Goal: Transaction & Acquisition: Book appointment/travel/reservation

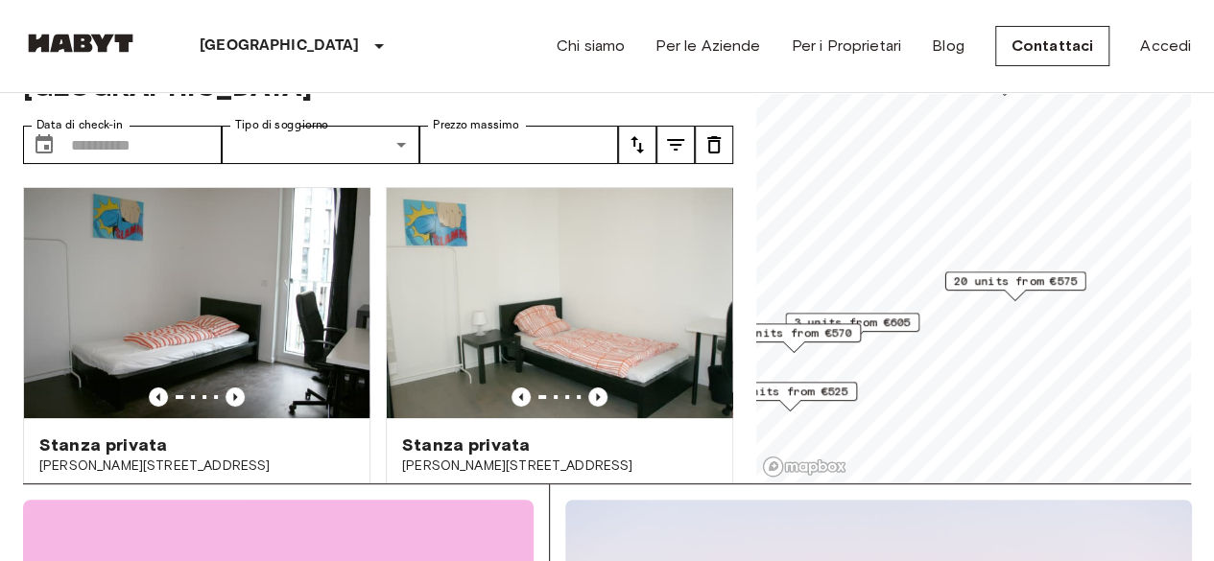
click at [1032, 282] on span "20 units from €575" at bounding box center [1016, 281] width 124 height 17
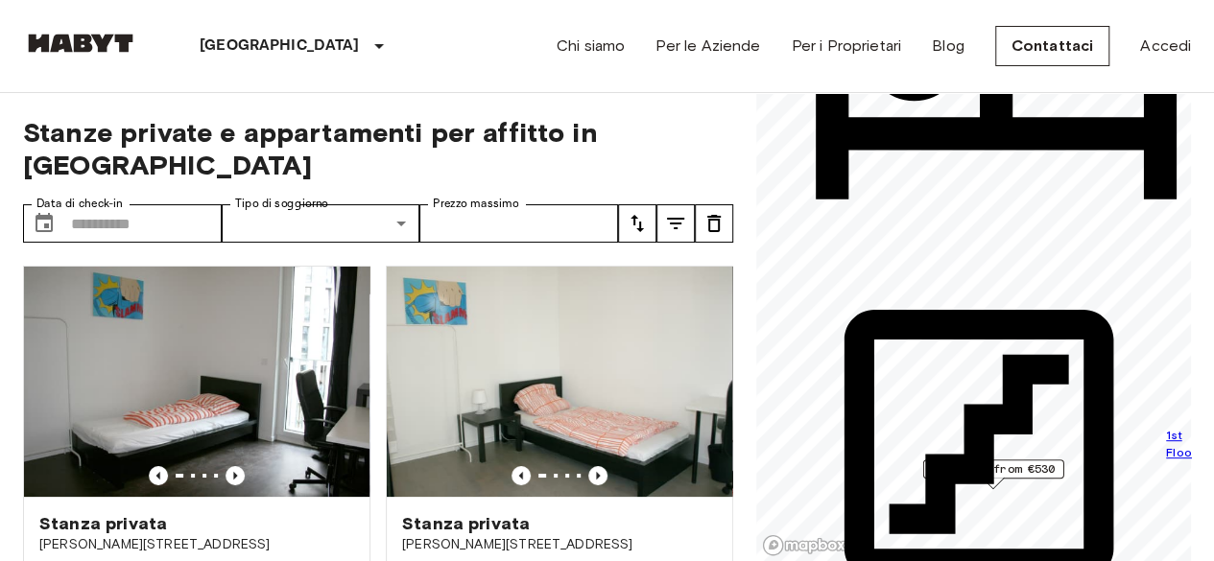
scroll to position [1998, 0]
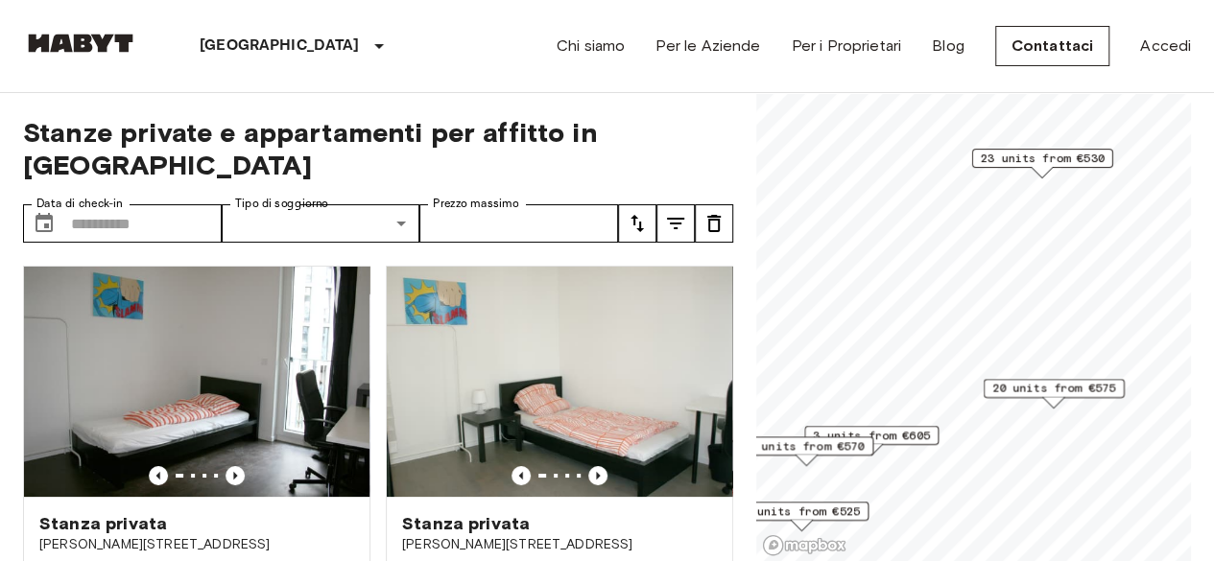
click at [1080, 154] on span "23 units from €530" at bounding box center [1043, 158] width 124 height 17
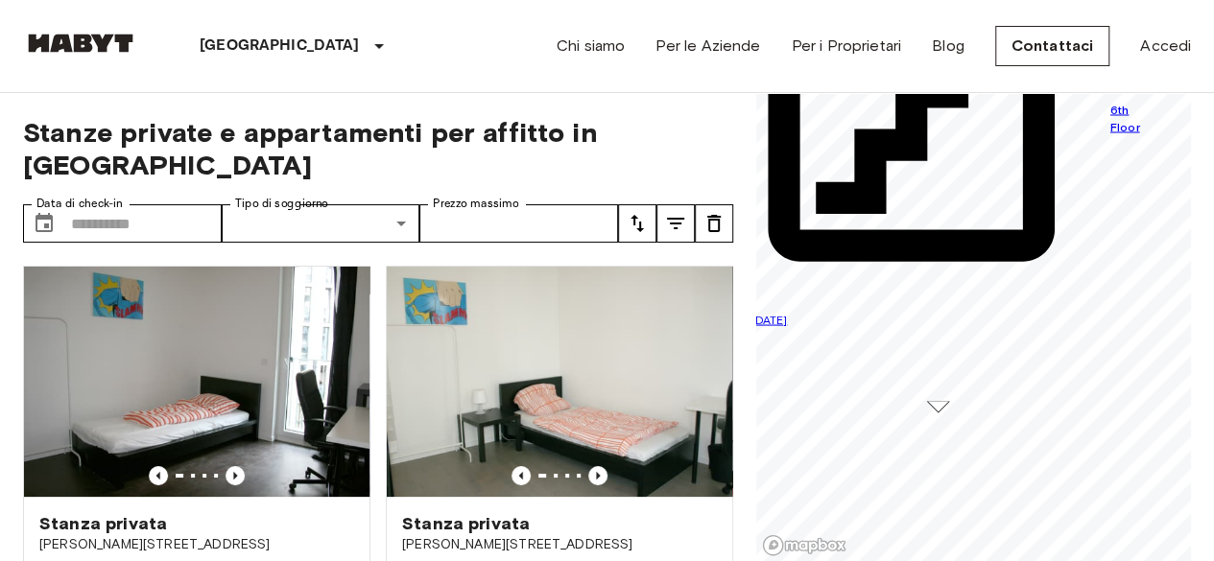
scroll to position [192, 0]
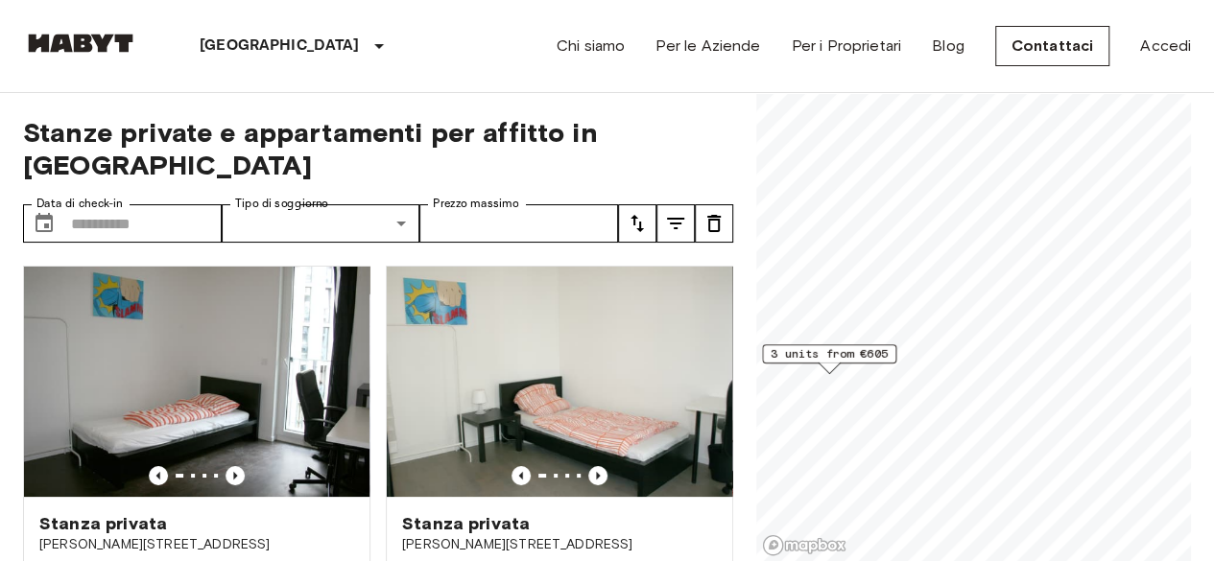
click at [867, 361] on span "3 units from €605" at bounding box center [829, 353] width 117 height 17
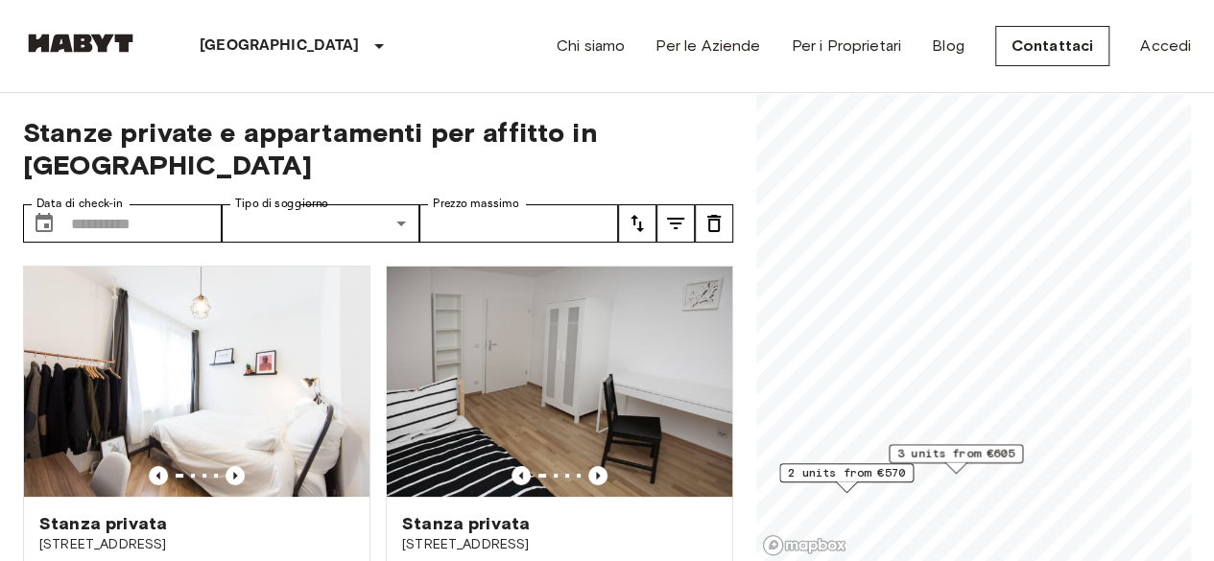
click at [886, 486] on div "2 units from €570" at bounding box center [846, 478] width 134 height 30
click at [836, 482] on div "Map marker" at bounding box center [846, 487] width 21 height 11
click at [846, 484] on div "Map marker" at bounding box center [846, 487] width 21 height 11
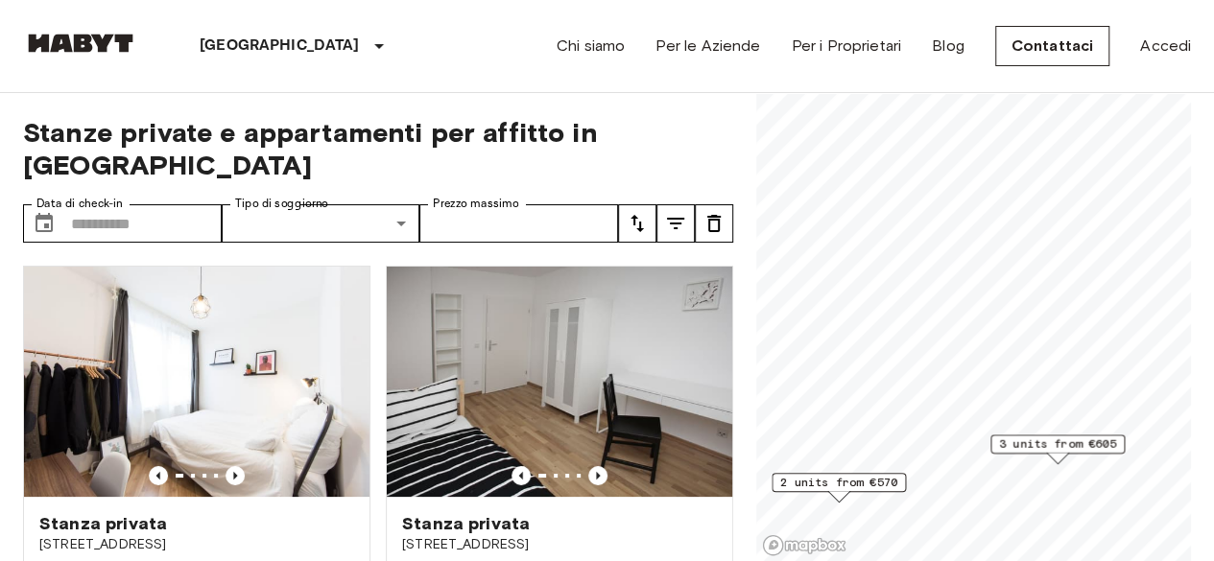
click at [856, 482] on span "2 units from €570" at bounding box center [838, 482] width 117 height 17
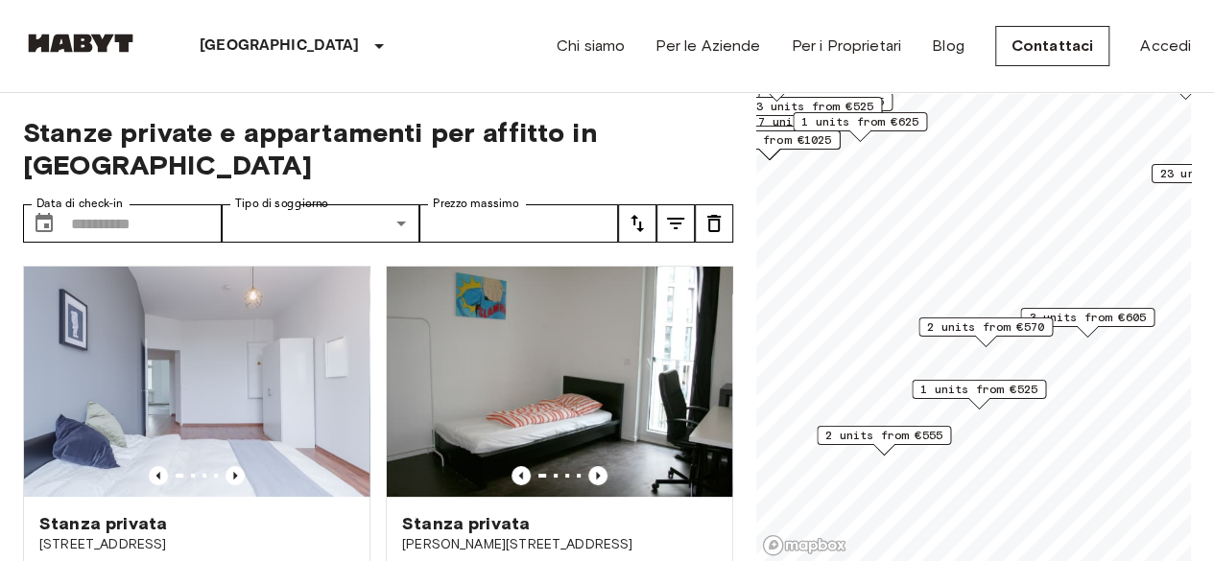
click at [969, 386] on span "1 units from €525" at bounding box center [978, 389] width 117 height 17
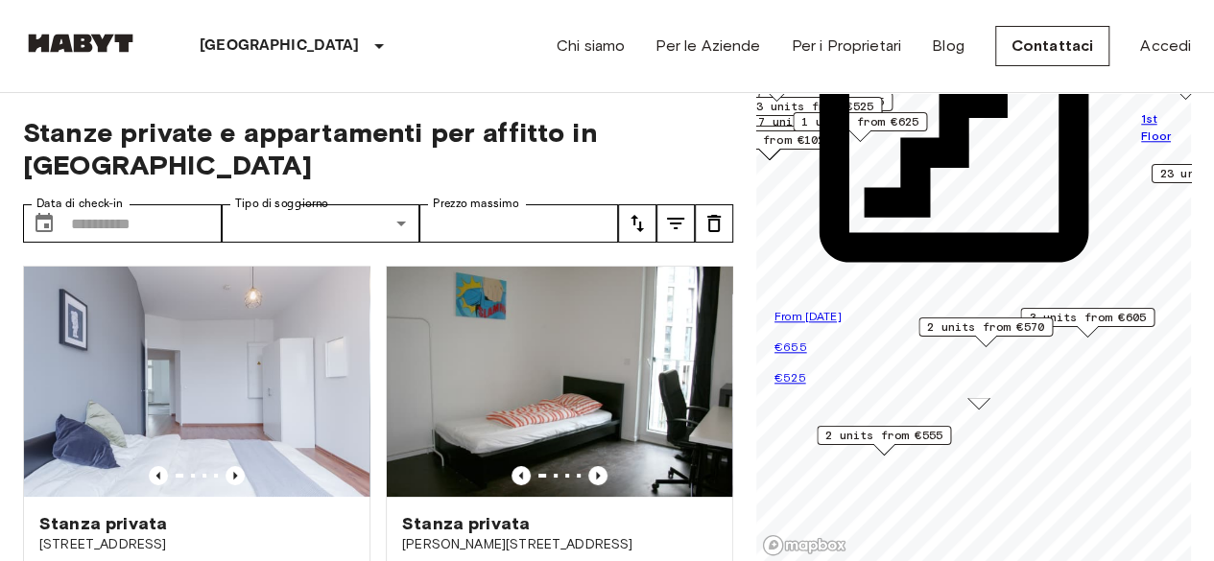
click at [1087, 307] on div "1st Floor" at bounding box center [978, 127] width 409 height 359
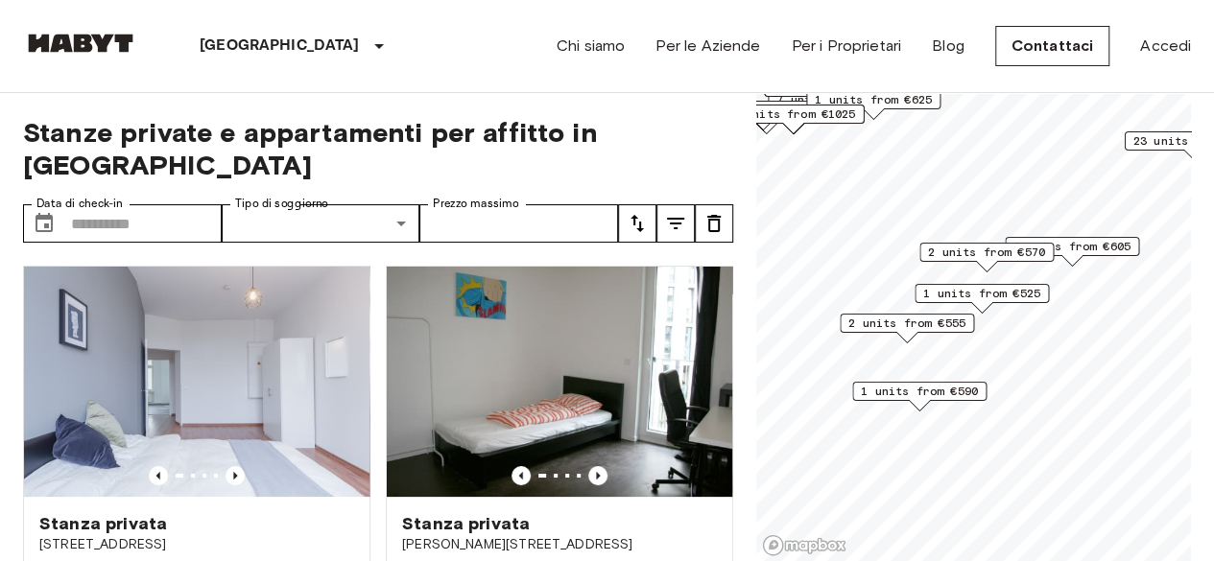
click at [923, 323] on span "2 units from €555" at bounding box center [906, 323] width 117 height 17
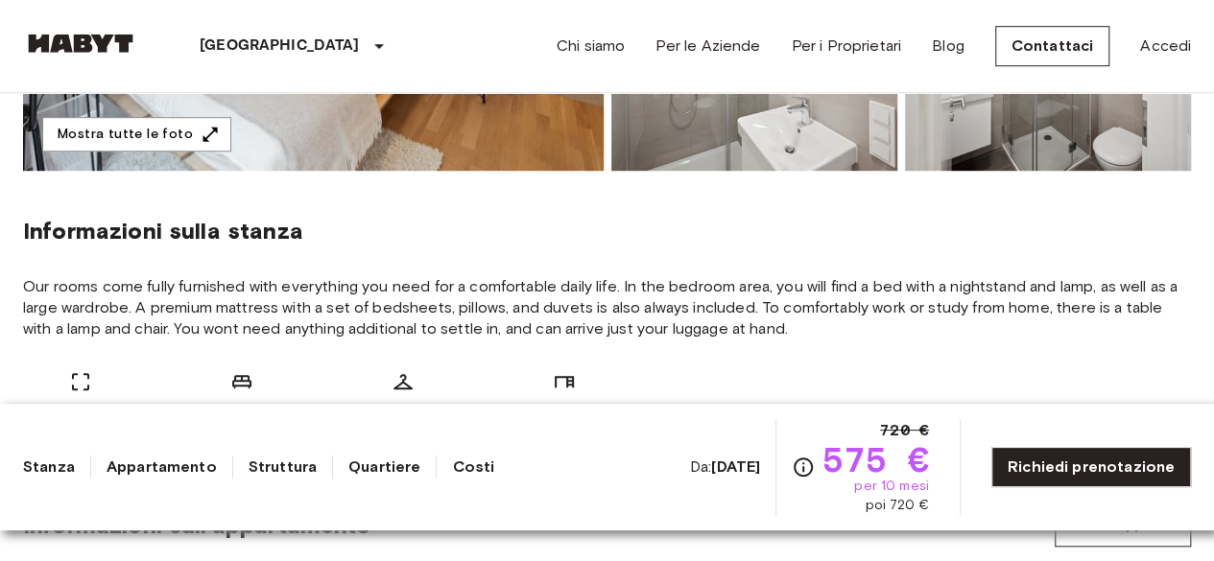
scroll to position [609, 0]
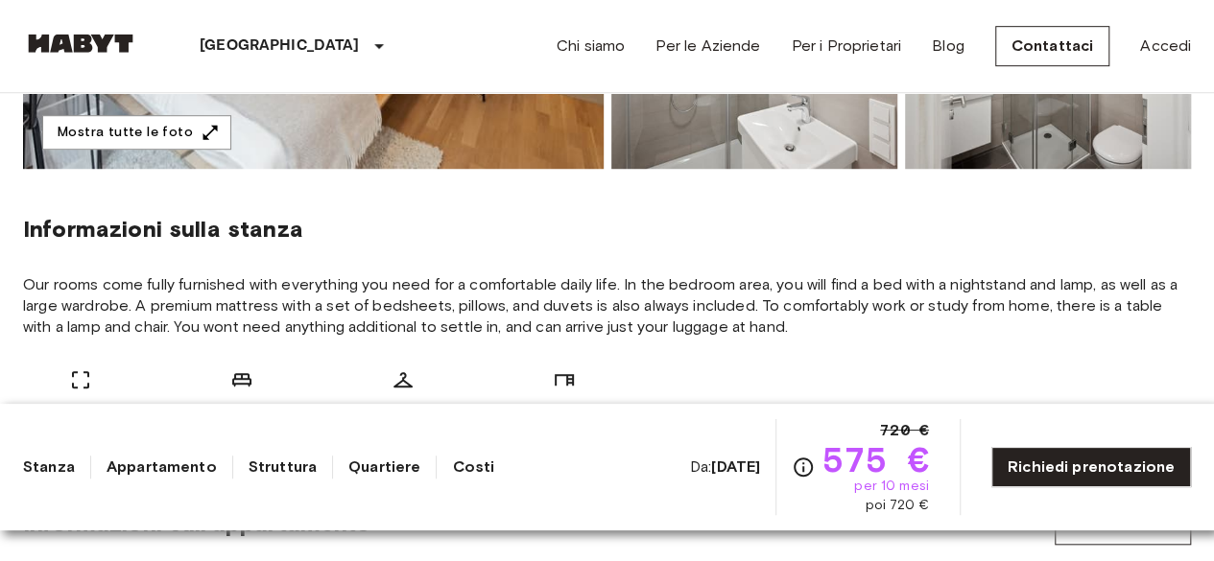
click at [811, 471] on icon "Verifica i dettagli delle spese nella sezione 'Riassunto dei Costi'. Si prega d…" at bounding box center [803, 467] width 23 height 23
click at [803, 478] on icon "Verifica i dettagli delle spese nella sezione 'Riassunto dei Costi'. Si prega d…" at bounding box center [803, 467] width 23 height 23
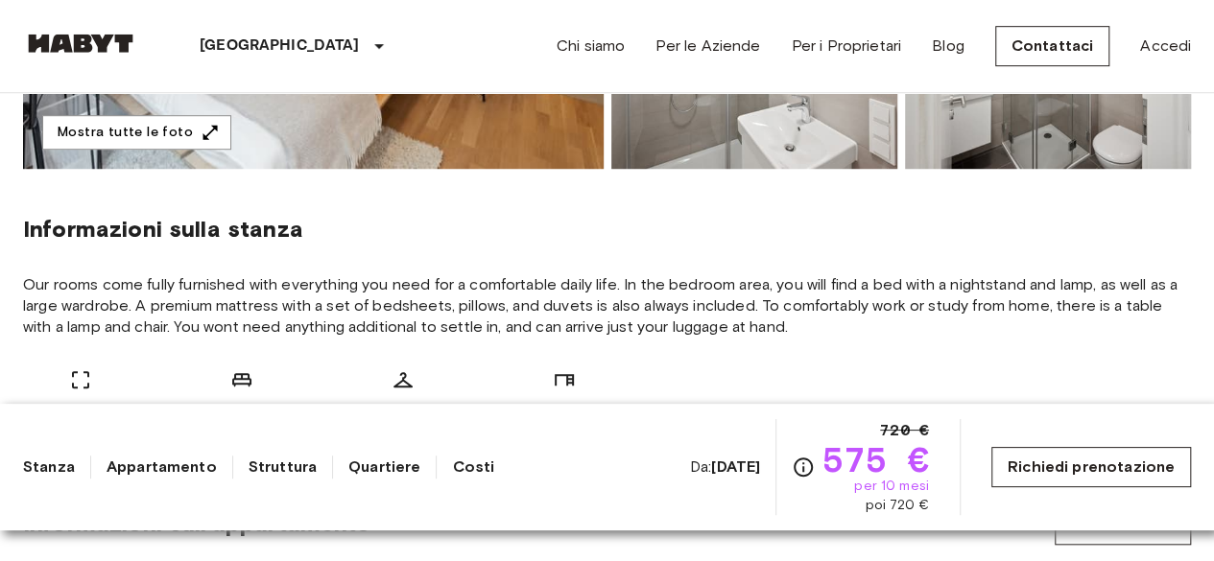
click at [1035, 486] on link "Richiedi prenotazione" at bounding box center [1091, 467] width 200 height 40
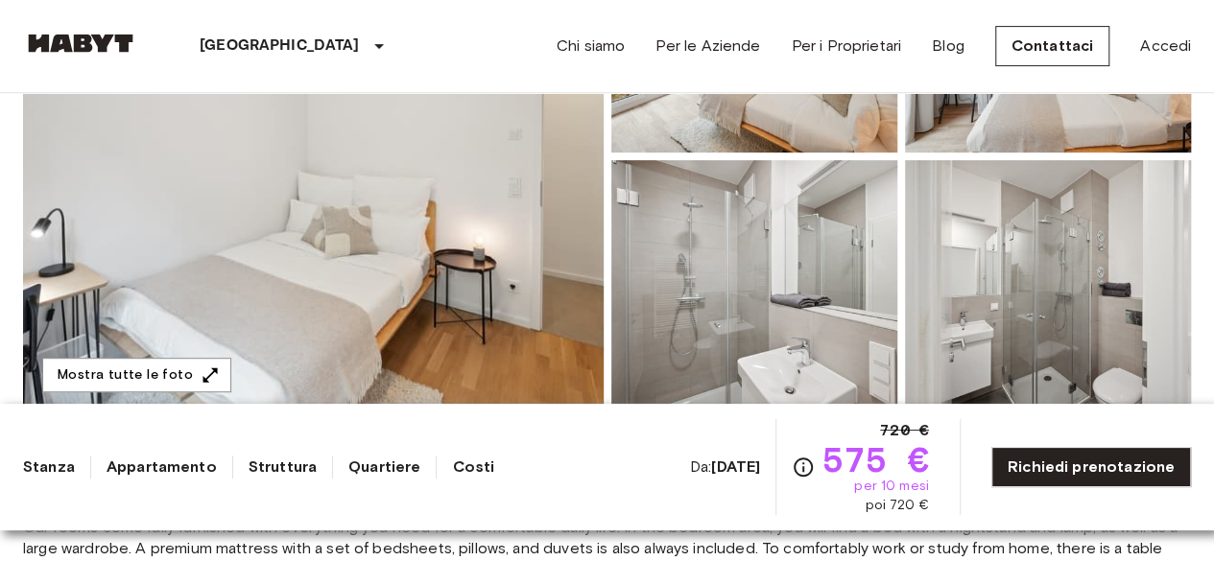
scroll to position [366, 0]
click at [1119, 284] on img at bounding box center [1048, 286] width 286 height 251
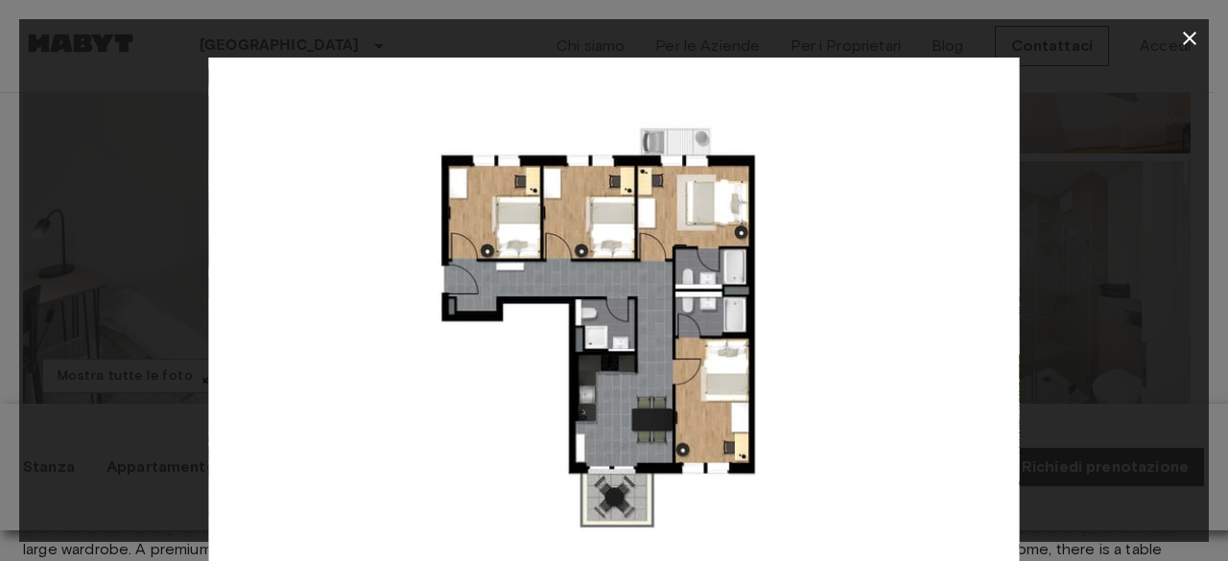
click at [1196, 36] on icon "button" at bounding box center [1189, 38] width 23 height 23
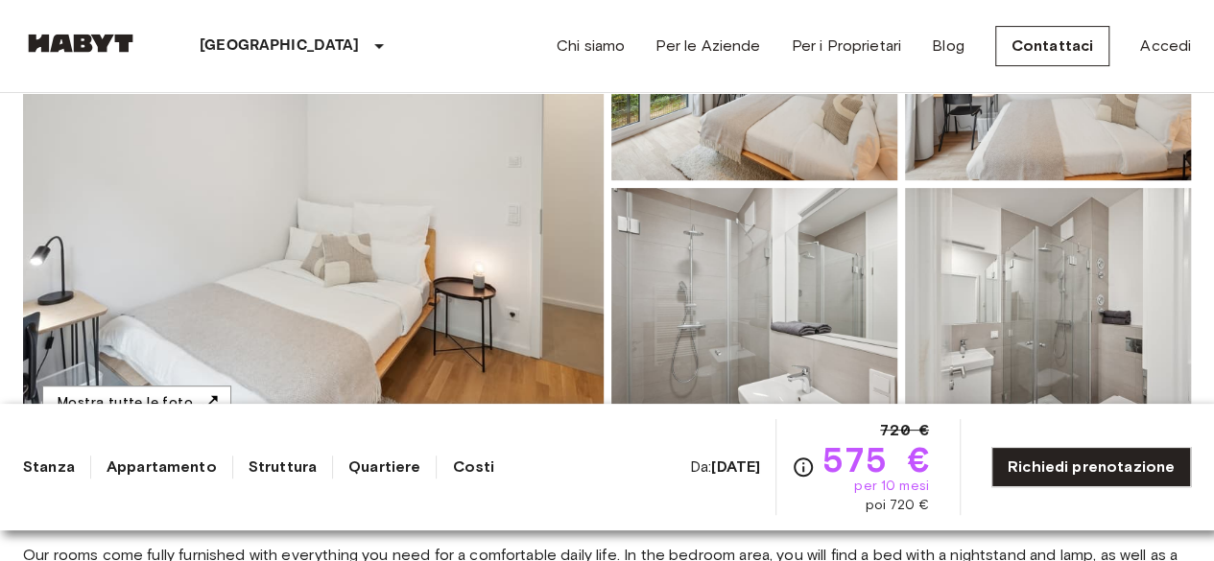
scroll to position [347, 0]
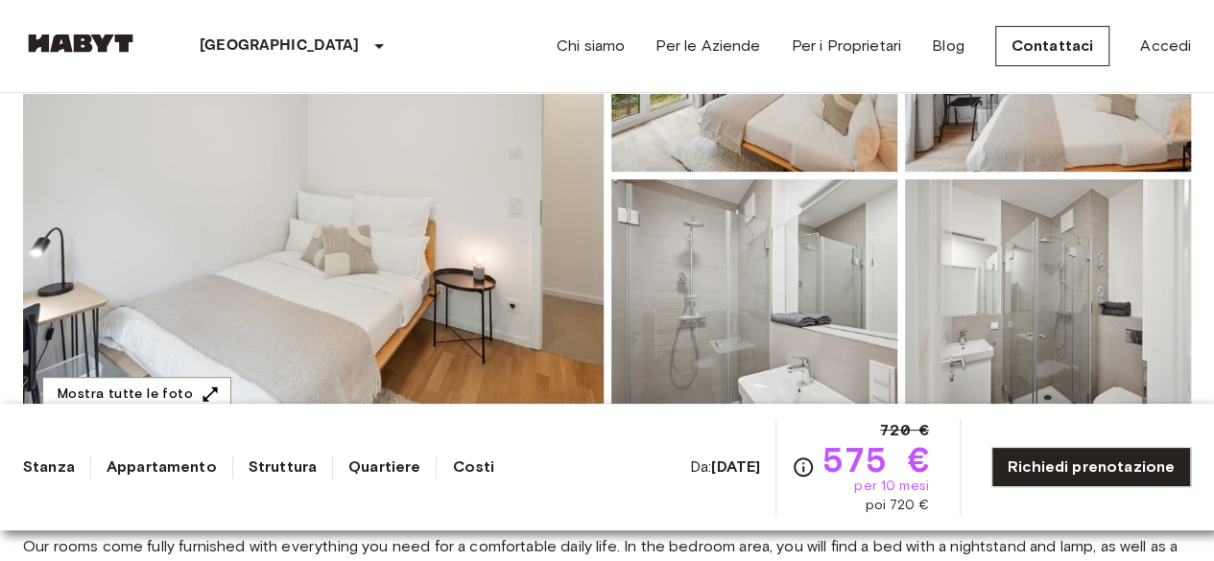
click at [998, 272] on img at bounding box center [1048, 304] width 286 height 251
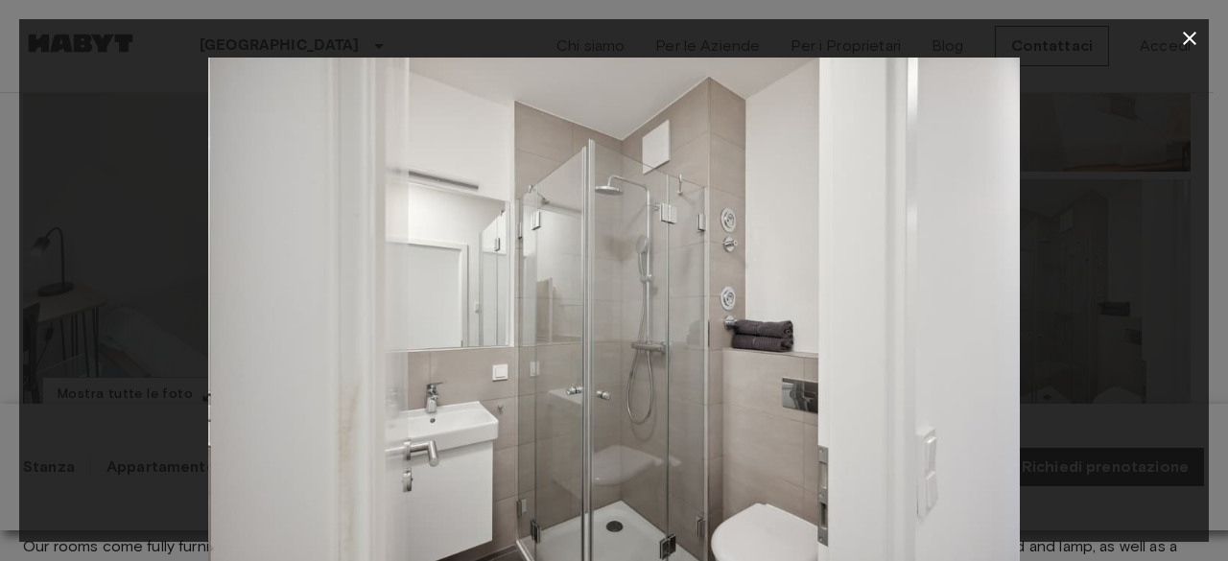
click at [1109, 280] on div at bounding box center [614, 328] width 1190 height 541
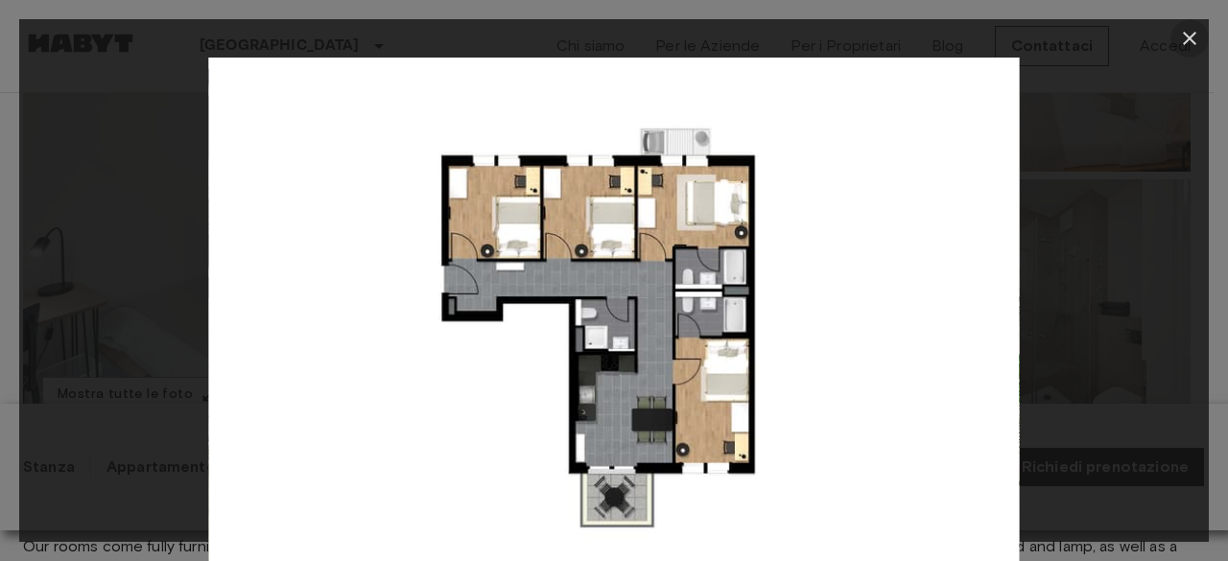
click at [1190, 36] on icon "button" at bounding box center [1189, 38] width 23 height 23
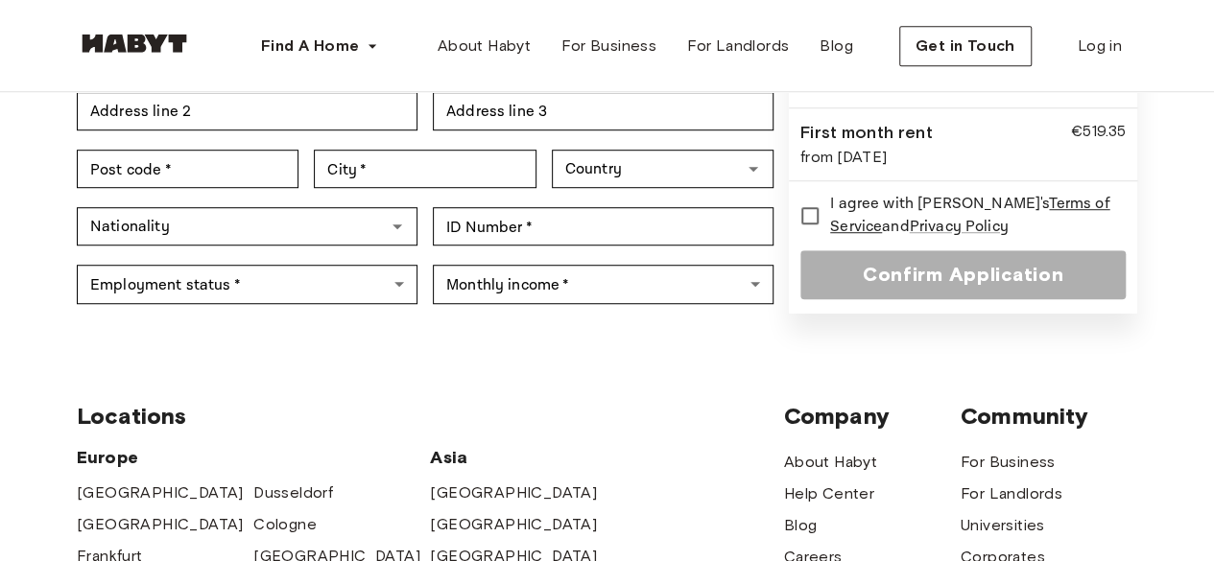
scroll to position [608, 0]
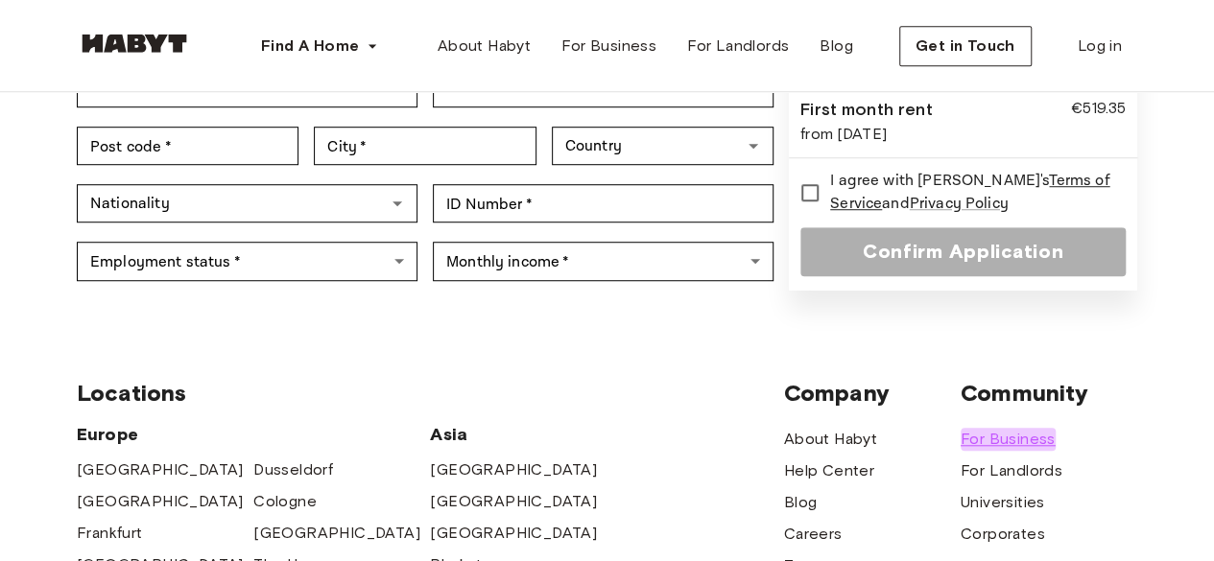
click at [1036, 428] on span "For Business" at bounding box center [1008, 439] width 95 height 23
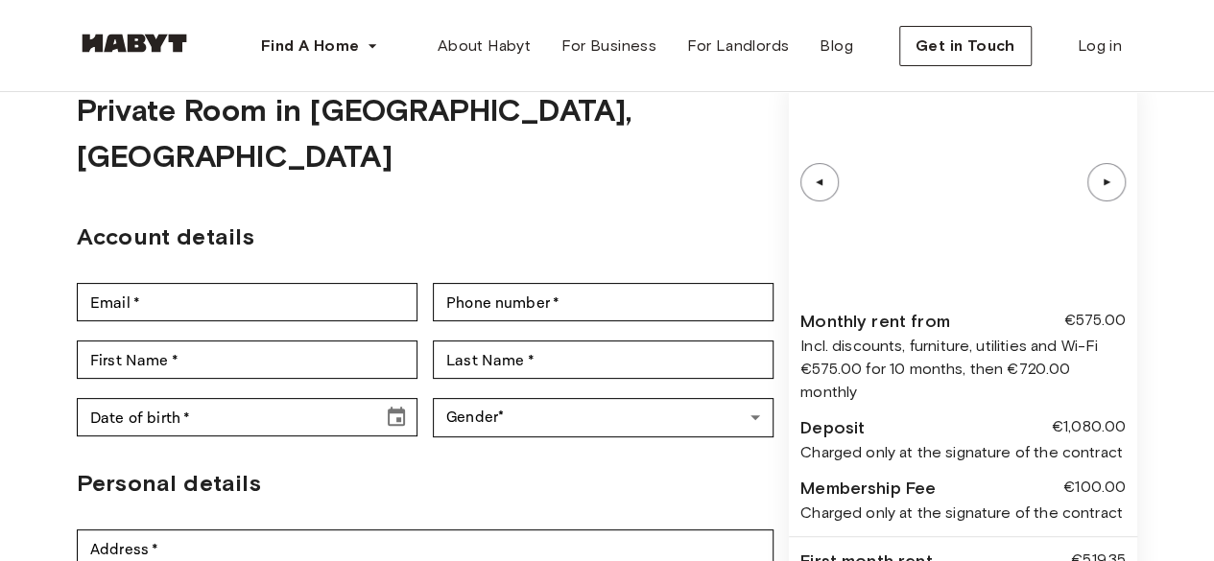
scroll to position [52, 0]
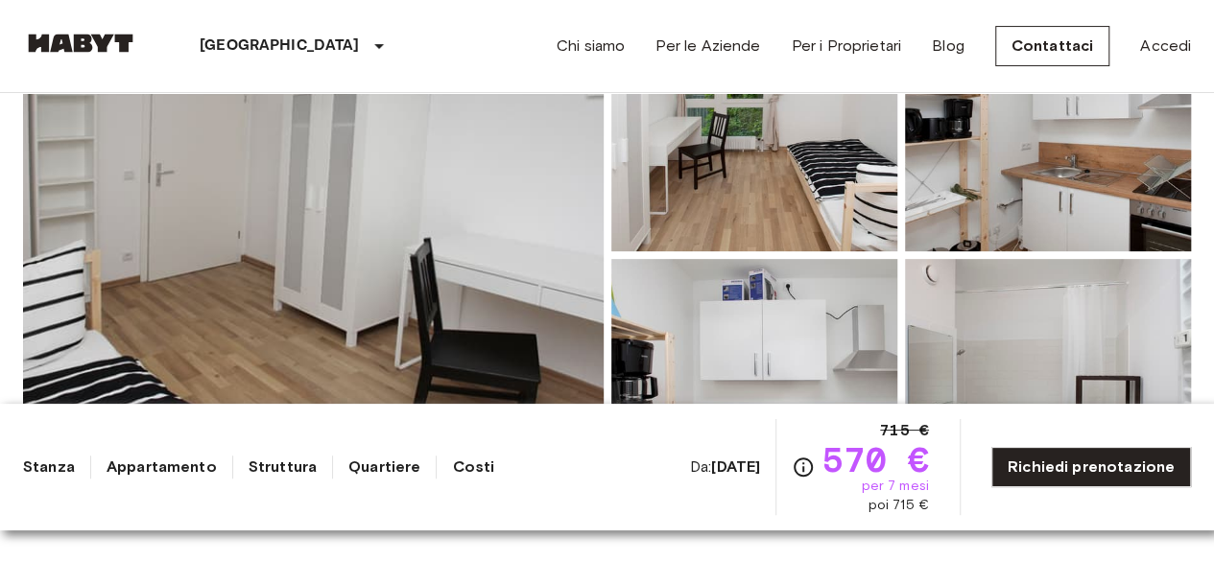
scroll to position [182, 0]
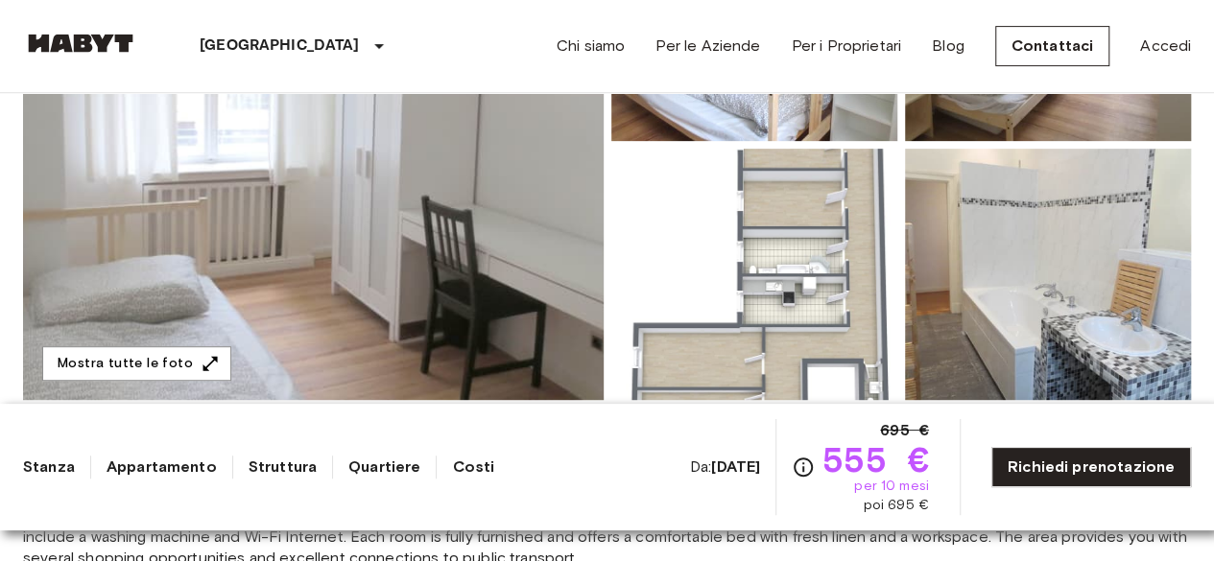
scroll to position [372, 0]
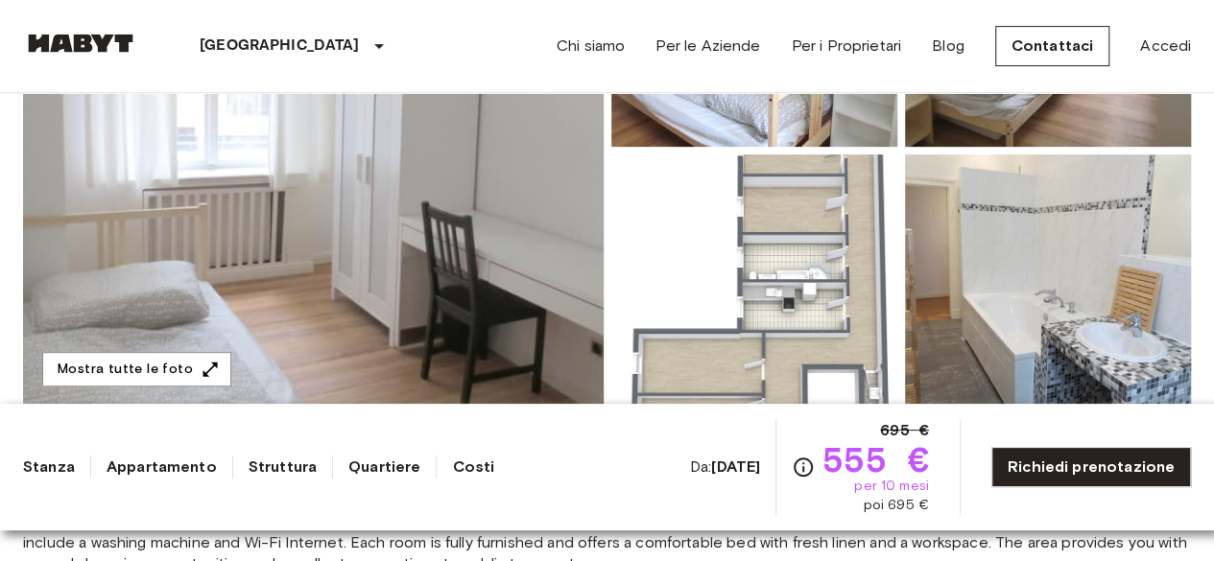
click at [839, 249] on img at bounding box center [754, 279] width 286 height 251
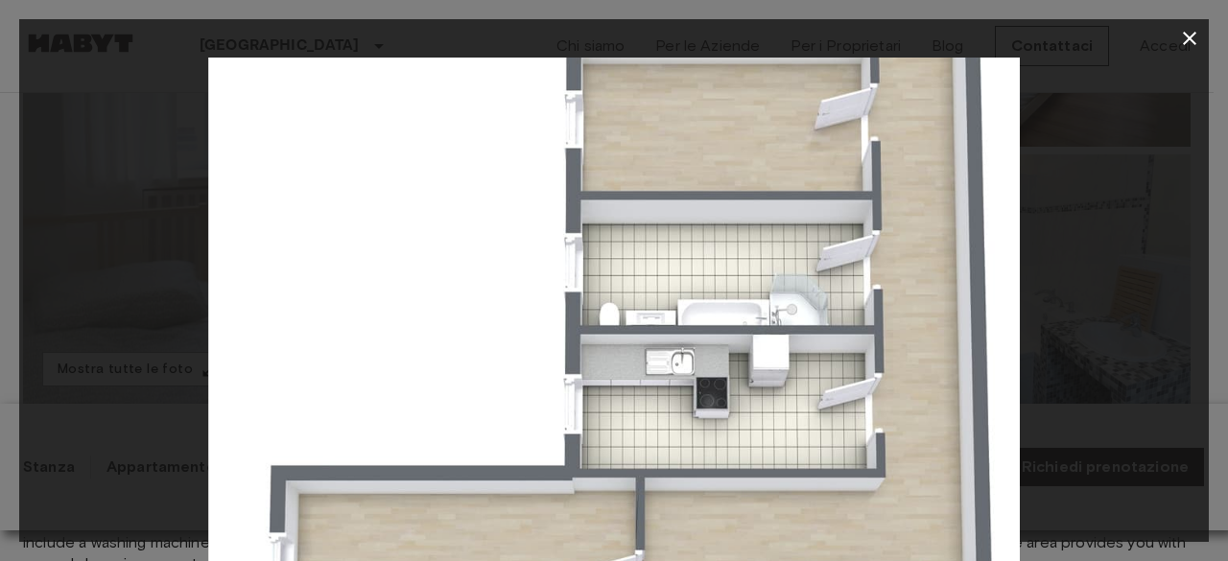
click at [1190, 39] on icon "button" at bounding box center [1189, 38] width 13 height 13
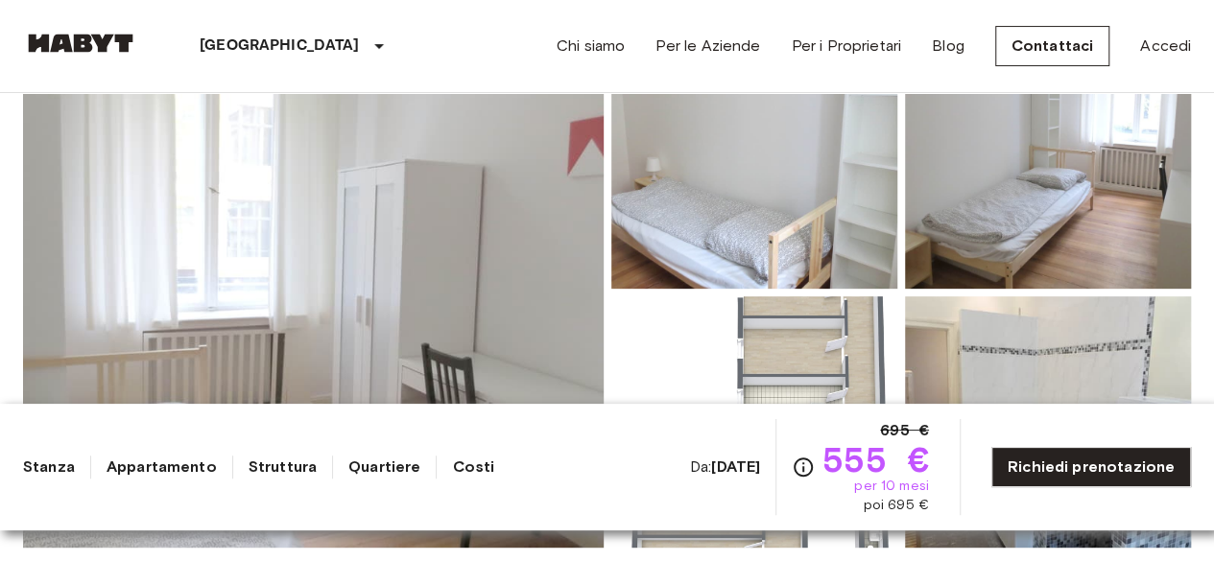
scroll to position [388, 0]
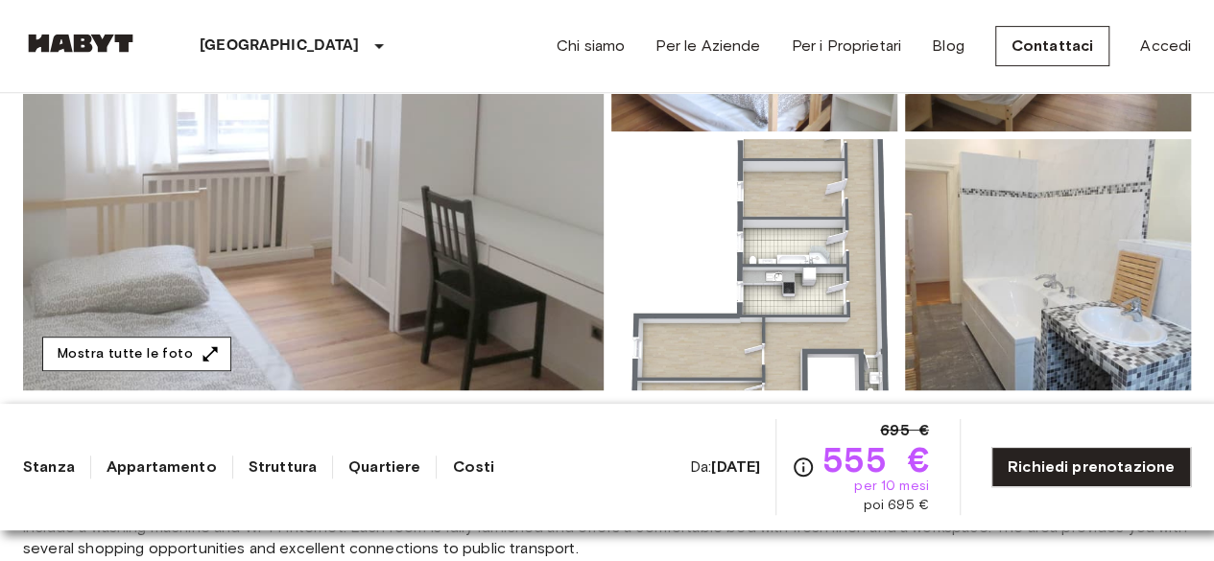
click at [173, 365] on button "Mostra tutte le foto" at bounding box center [136, 355] width 189 height 36
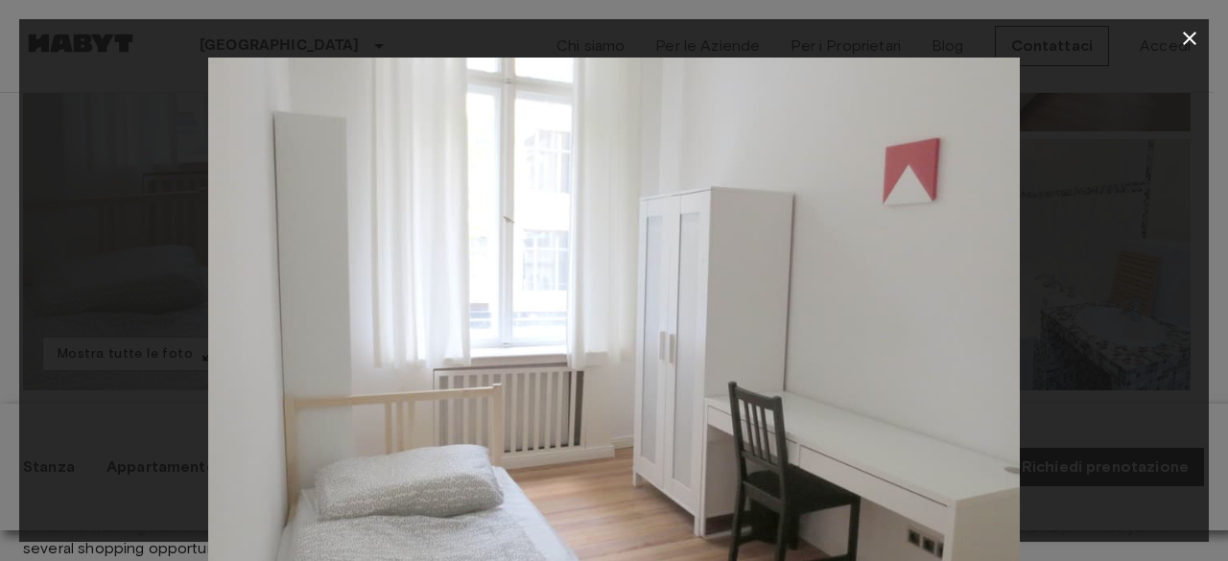
click at [887, 247] on img at bounding box center [614, 328] width 812 height 541
click at [900, 324] on img at bounding box center [614, 328] width 812 height 541
click at [917, 328] on img at bounding box center [614, 328] width 812 height 541
click at [1154, 312] on div at bounding box center [614, 328] width 1190 height 541
click at [1200, 319] on div at bounding box center [614, 328] width 1190 height 541
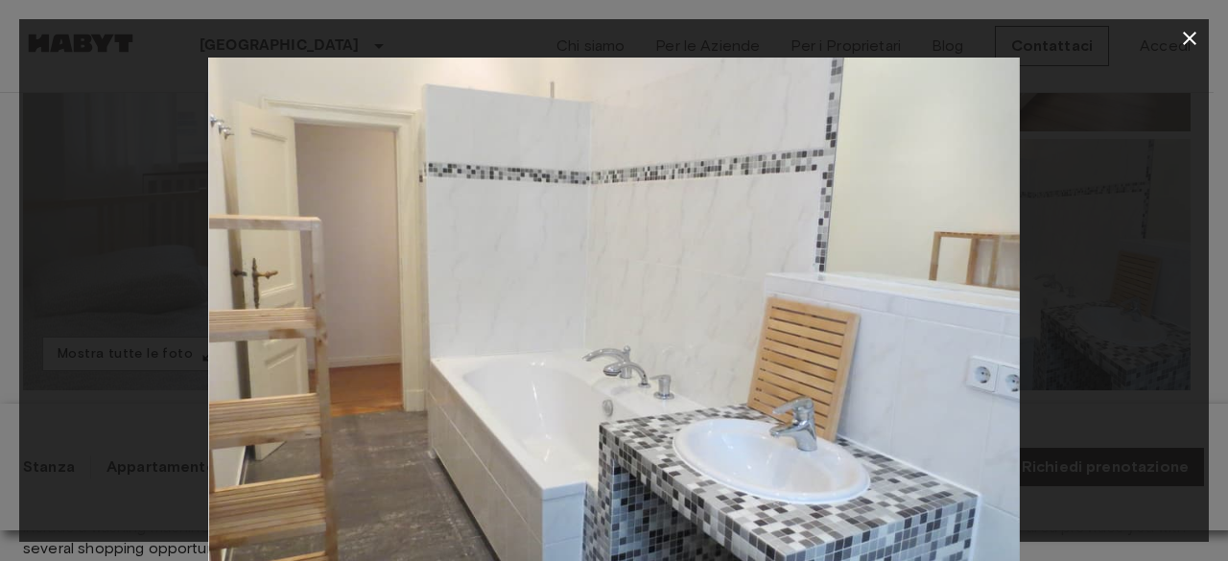
click at [1189, 35] on icon "button" at bounding box center [1189, 38] width 23 height 23
